Goal: Task Accomplishment & Management: Use online tool/utility

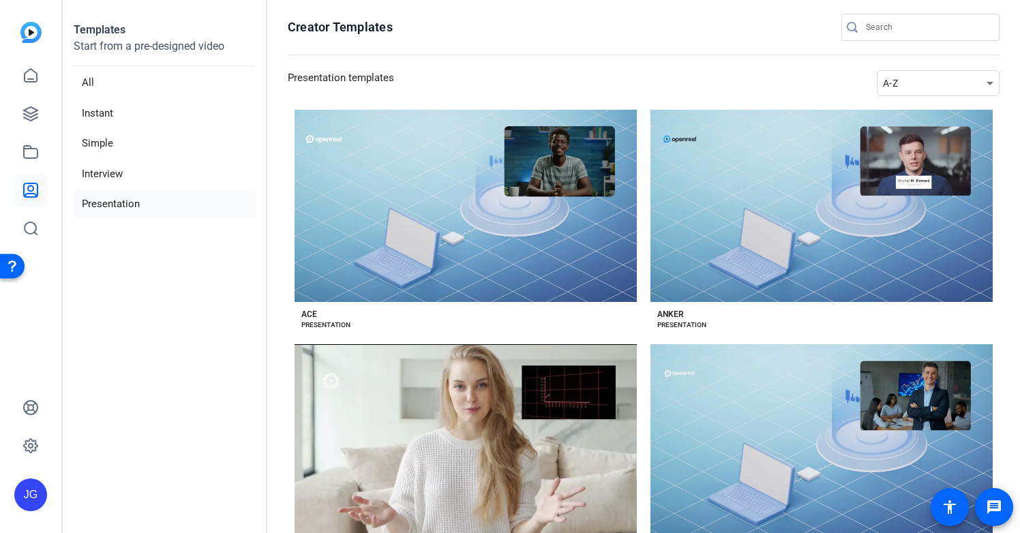
scroll to position [94, 0]
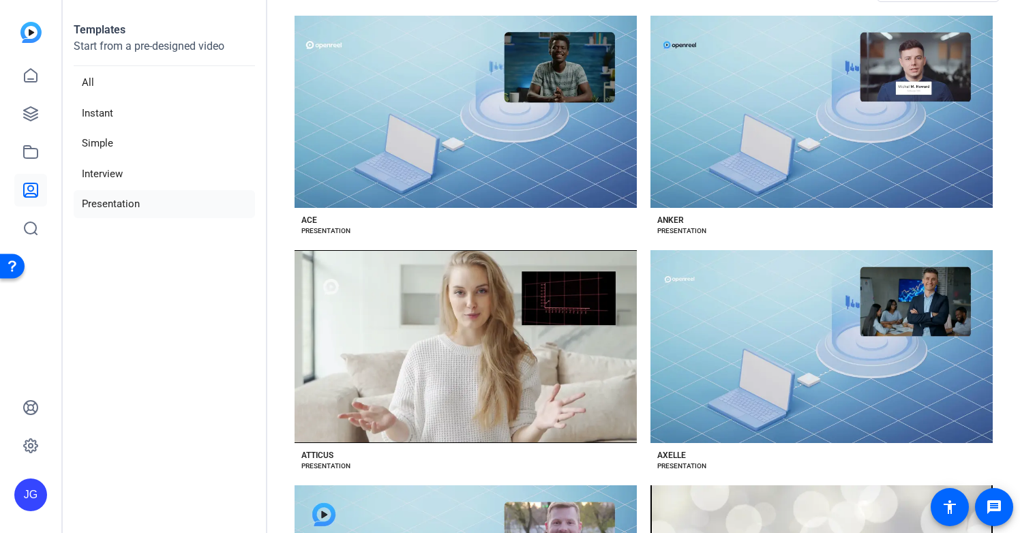
click at [26, 29] on img at bounding box center [30, 32] width 21 height 21
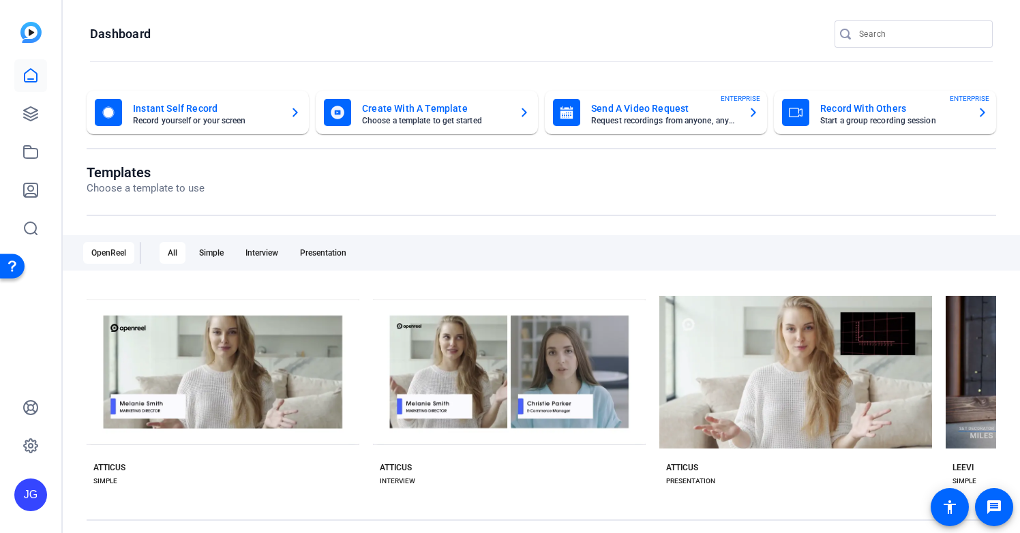
click at [666, 126] on mat-card "Send A Video Request Request recordings from anyone, anywhere ENTERPRISE" at bounding box center [656, 113] width 222 height 44
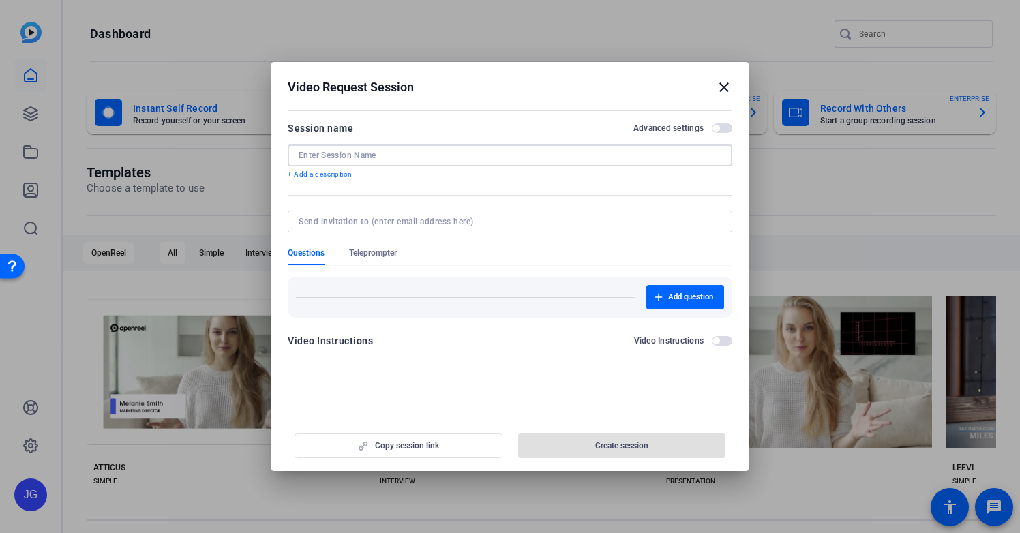
click at [377, 151] on input at bounding box center [510, 155] width 423 height 11
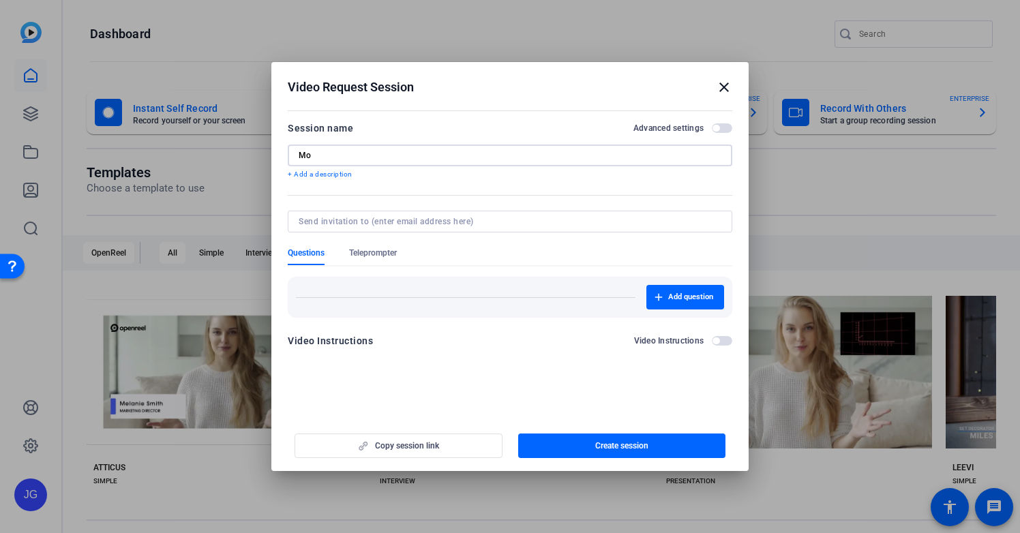
type input "M"
type input "OSCE Modules - [GEOGRAPHIC_DATA]"
click at [482, 215] on div at bounding box center [510, 222] width 423 height 22
type input "[EMAIL_ADDRESS][DOMAIN_NAME]"
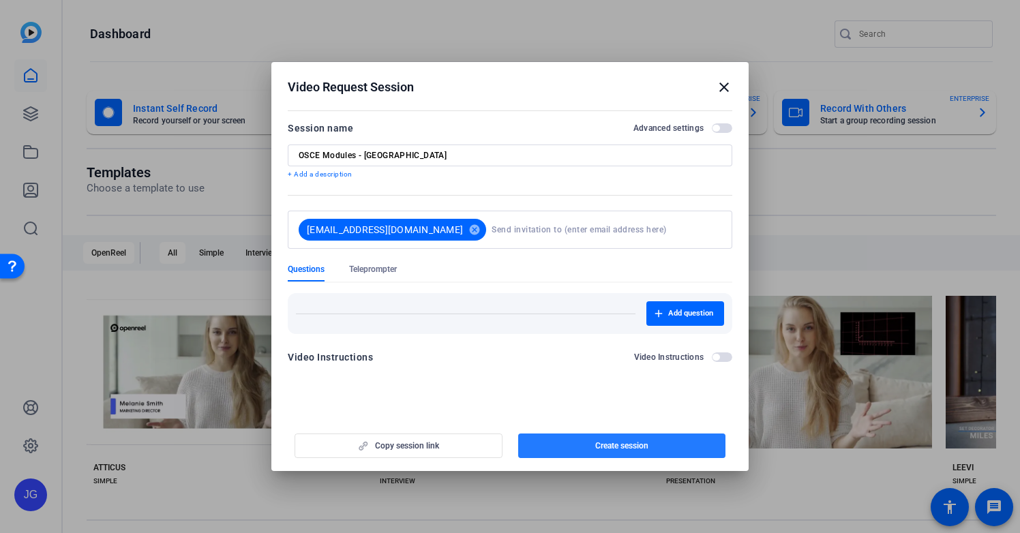
click at [622, 445] on span "Create session" at bounding box center [621, 446] width 53 height 11
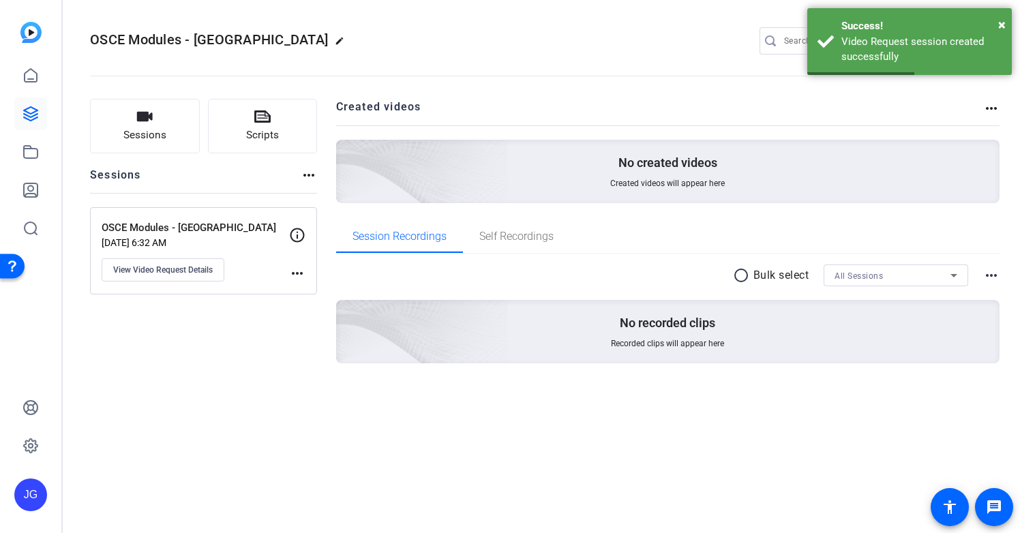
click at [27, 27] on img at bounding box center [30, 32] width 21 height 21
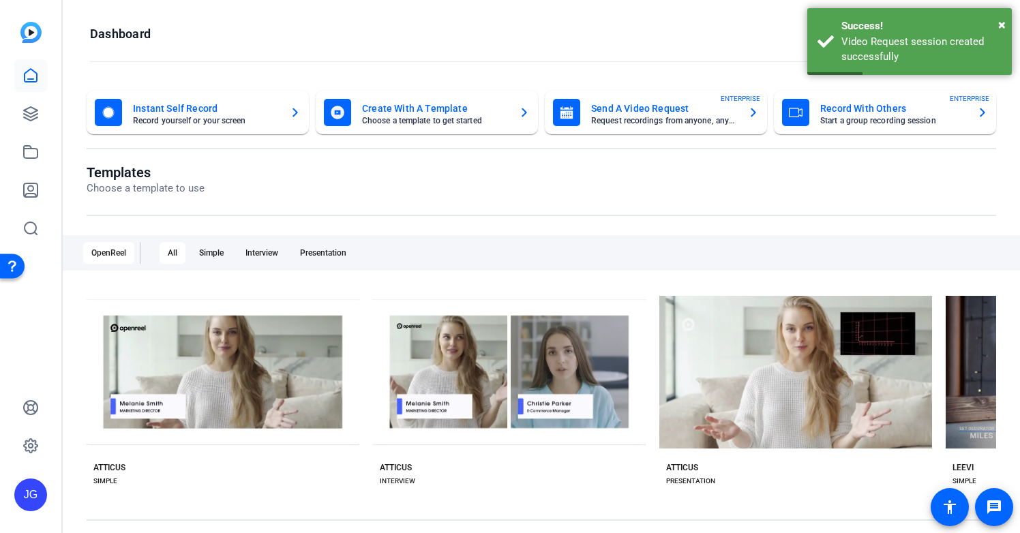
click at [664, 109] on mat-card-title "Send A Video Request" at bounding box center [664, 108] width 146 height 16
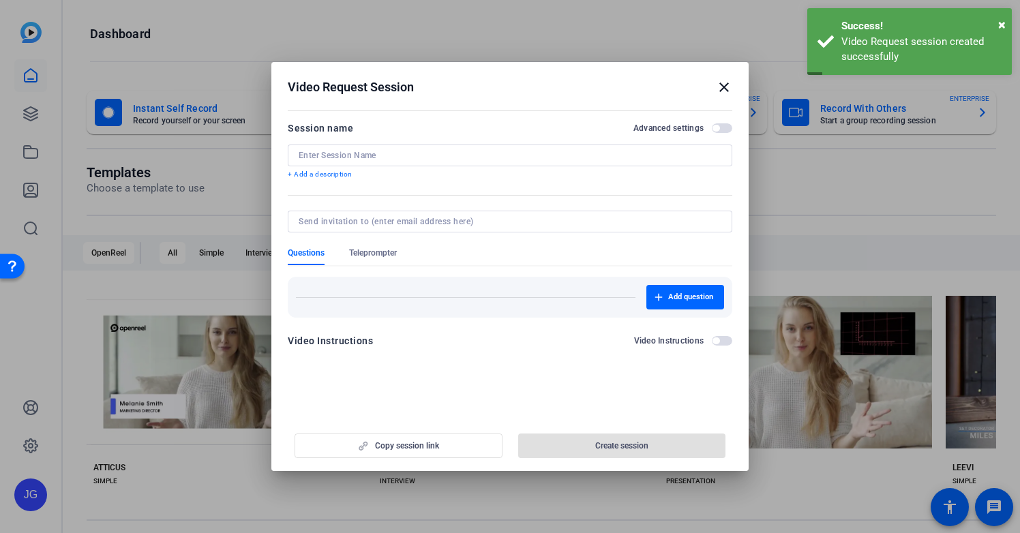
click at [429, 155] on input at bounding box center [510, 155] width 423 height 11
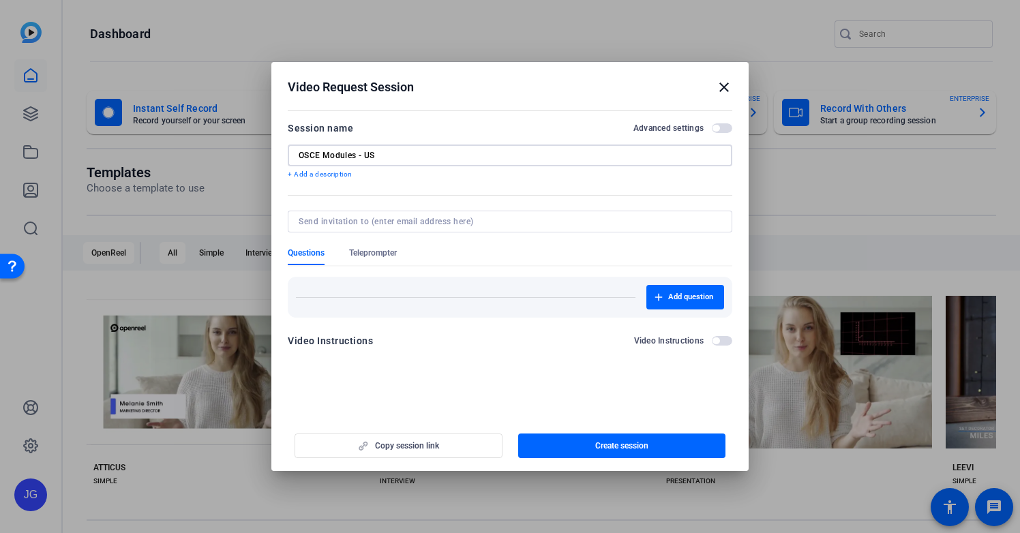
type input "OSCE Modules - US"
click at [424, 225] on input at bounding box center [507, 221] width 417 height 11
type input "[EMAIL_ADDRESS][DOMAIN_NAME]"
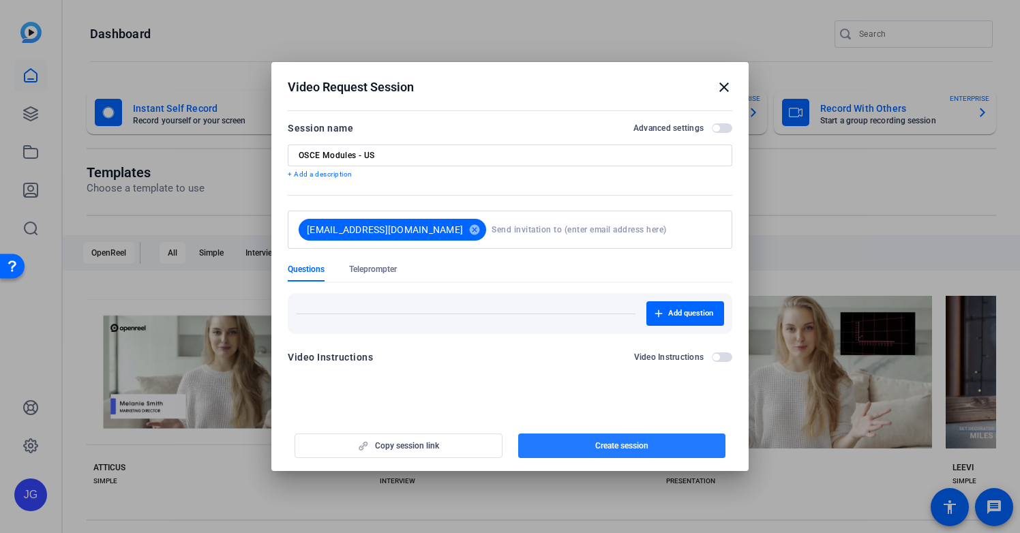
click at [619, 438] on span "button" at bounding box center [622, 446] width 208 height 33
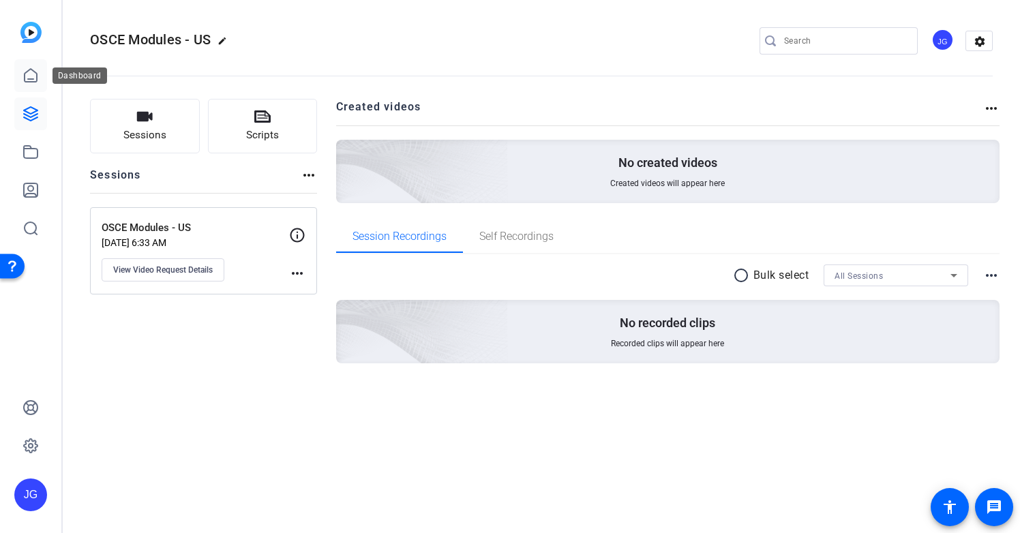
click at [30, 72] on icon at bounding box center [31, 76] width 16 height 16
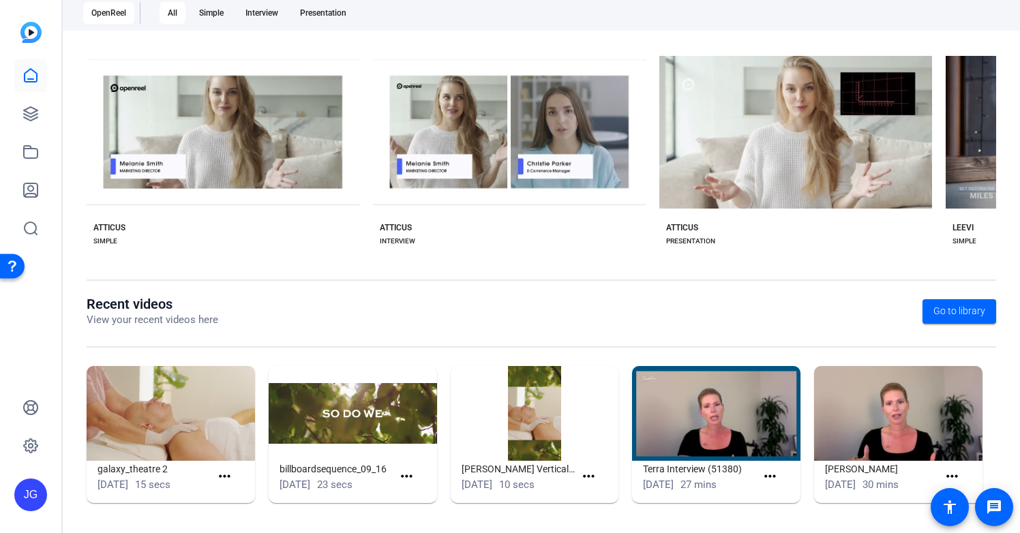
scroll to position [241, 0]
